Goal: Task Accomplishment & Management: Use online tool/utility

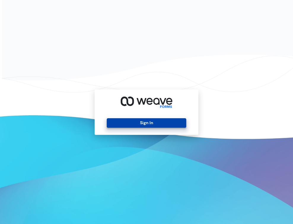
click at [126, 121] on button "Sign In" at bounding box center [146, 122] width 79 height 9
click at [121, 123] on button "Sign In" at bounding box center [146, 122] width 79 height 9
